Goal: Register for event/course

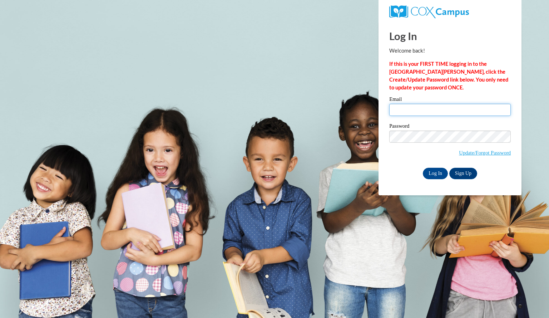
click at [438, 106] on input "Email" at bounding box center [450, 110] width 122 height 12
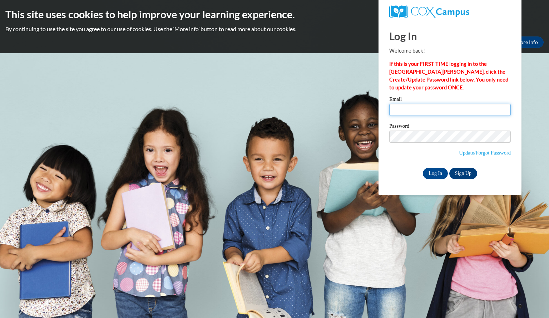
type input "weisschelsea@aasd.k12.wi.us"
click at [415, 168] on div "Log In Sign Up" at bounding box center [450, 173] width 122 height 11
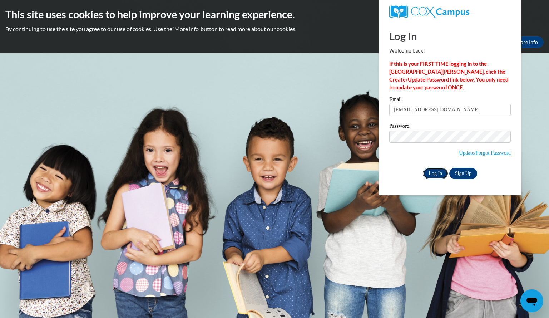
click at [431, 168] on input "Log In" at bounding box center [435, 173] width 25 height 11
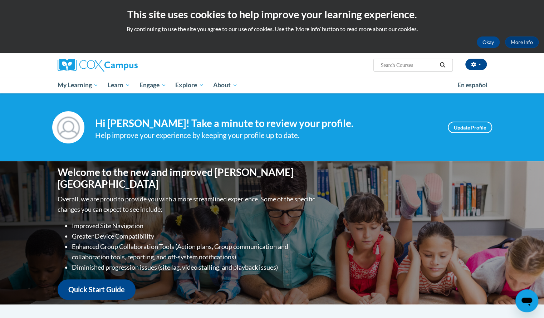
scroll to position [21, 0]
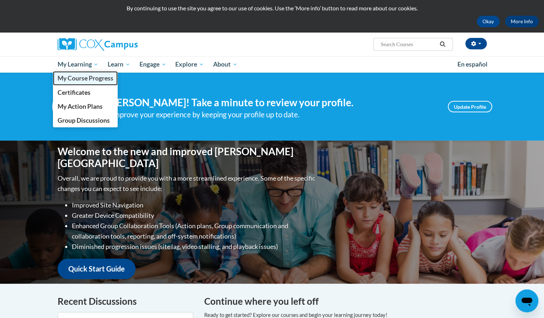
click at [91, 75] on span "My Course Progress" at bounding box center [85, 78] width 56 height 8
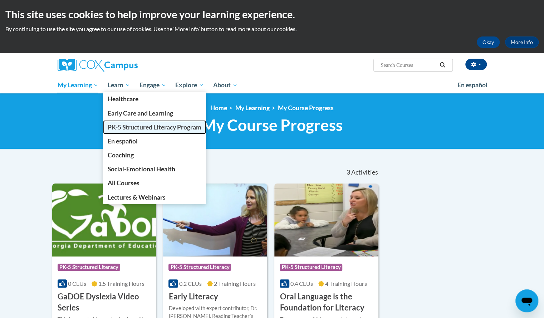
click at [133, 130] on span "PK-5 Structured Literacy Program" at bounding box center [155, 127] width 94 height 8
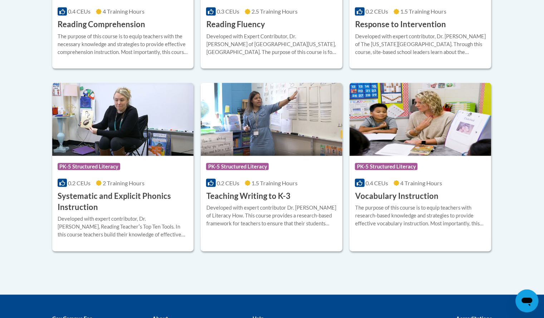
scroll to position [783, 0]
click at [162, 184] on div "0.2 CEUs 2 Training Hours" at bounding box center [123, 183] width 131 height 8
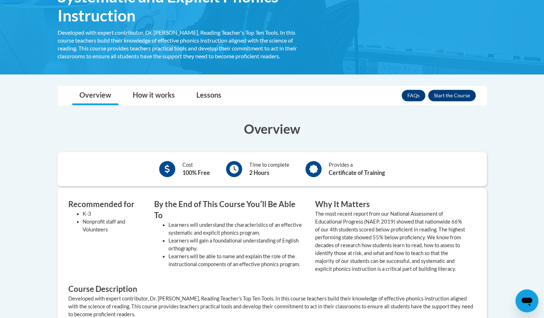
scroll to position [139, 0]
click at [431, 95] on button "Enroll" at bounding box center [452, 95] width 48 height 11
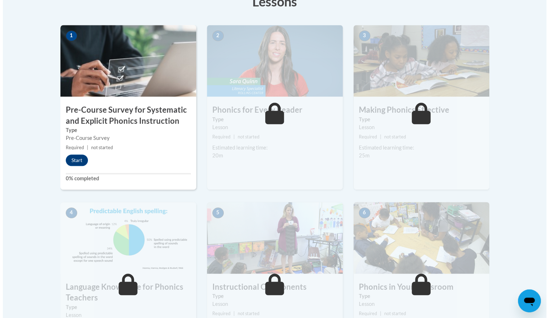
scroll to position [216, 0]
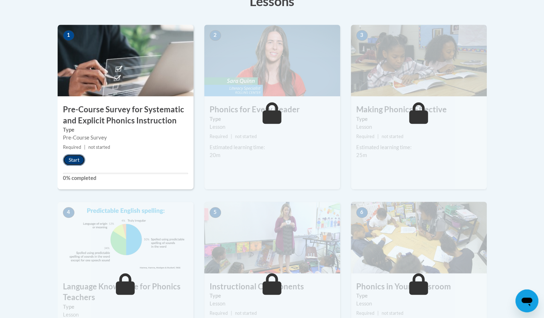
click at [74, 160] on button "Start" at bounding box center [74, 159] width 22 height 11
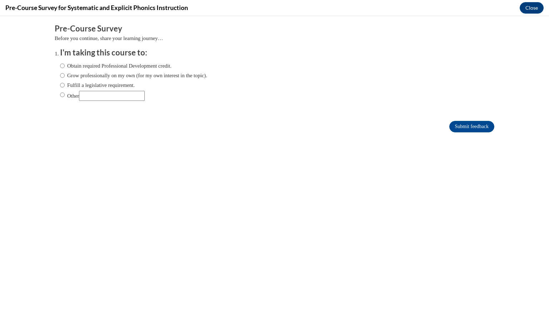
scroll to position [0, 0]
click at [79, 85] on label "Fulfill a legislative requirement." at bounding box center [97, 85] width 75 height 8
click at [65, 85] on input "Fulfill a legislative requirement." at bounding box center [62, 85] width 5 height 8
radio input "true"
click at [457, 128] on input "Submit feedback" at bounding box center [471, 126] width 45 height 11
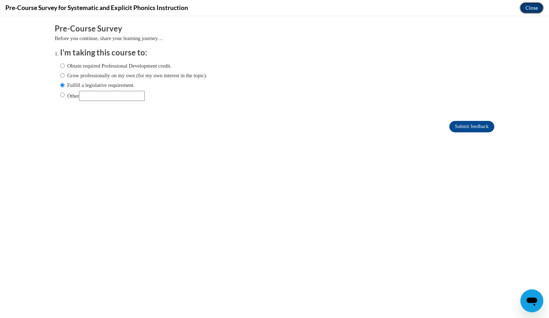
click at [533, 5] on button "Close" at bounding box center [532, 7] width 24 height 11
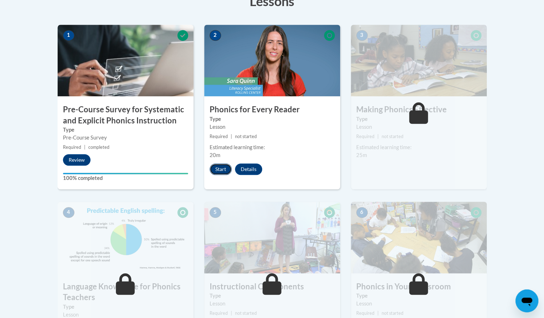
click at [223, 167] on button "Start" at bounding box center [221, 168] width 22 height 11
